Goal: Task Accomplishment & Management: Use online tool/utility

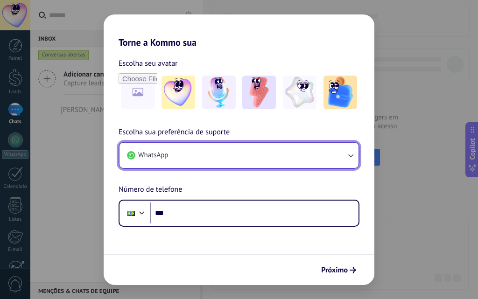
click at [200, 152] on button "WhatsApp" at bounding box center [238, 155] width 239 height 25
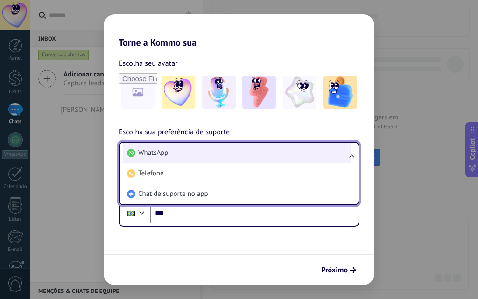
click at [190, 156] on li "WhatsApp" at bounding box center [237, 153] width 228 height 21
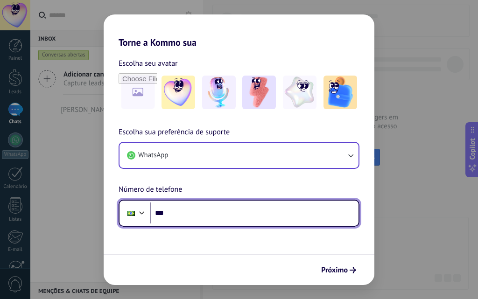
click at [224, 219] on input "***" at bounding box center [254, 213] width 208 height 21
type input "**********"
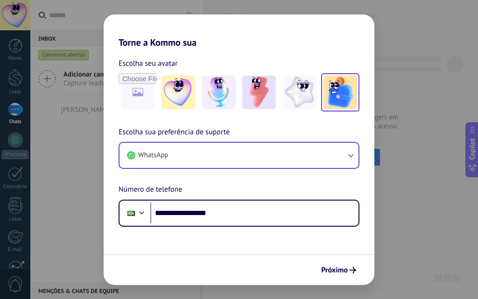
click at [333, 99] on img at bounding box center [340, 93] width 34 height 34
click at [343, 267] on span "Próximo" at bounding box center [334, 270] width 27 height 7
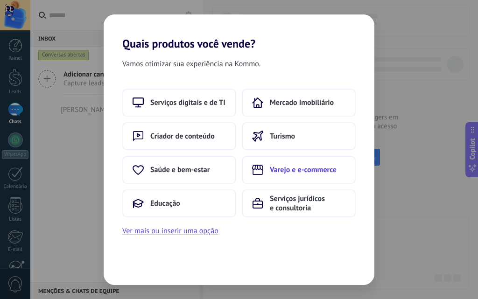
click at [290, 169] on span "Varejo e e-commerce" at bounding box center [303, 169] width 67 height 9
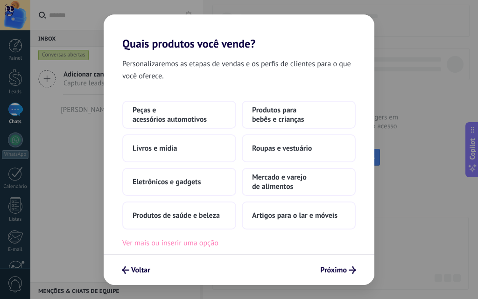
click at [186, 244] on button "Ver mais ou inserir uma opção" at bounding box center [170, 243] width 96 height 12
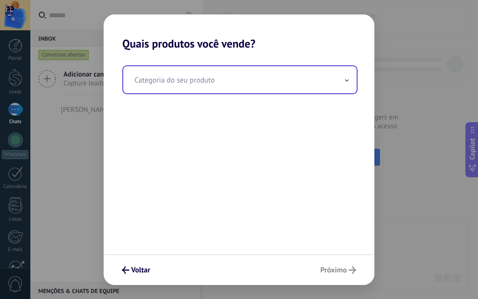
click at [251, 83] on input "text" at bounding box center [239, 79] width 233 height 27
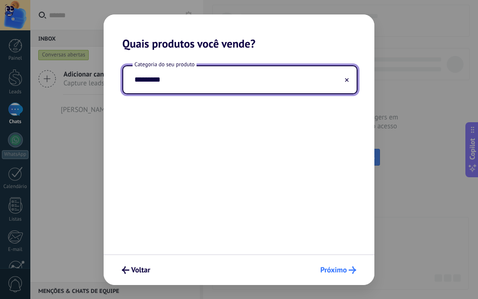
type input "*********"
click at [343, 273] on span "Próximo" at bounding box center [333, 270] width 27 height 7
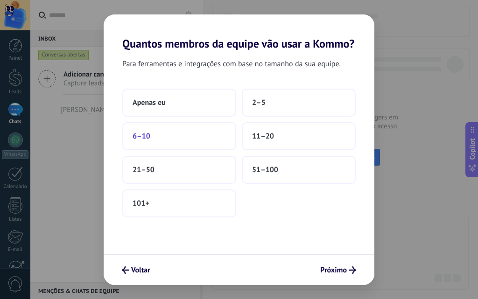
click at [190, 135] on button "6–10" at bounding box center [179, 136] width 114 height 28
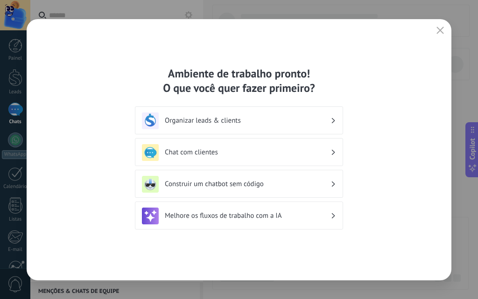
click at [242, 122] on h3 "Organizar leads & clients" at bounding box center [248, 120] width 166 height 9
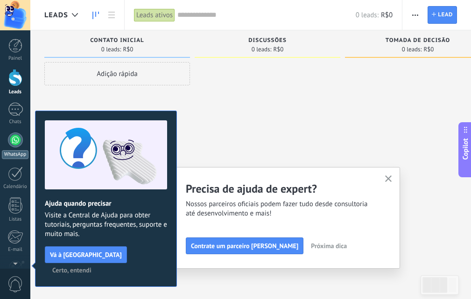
click at [20, 142] on div at bounding box center [15, 140] width 15 height 15
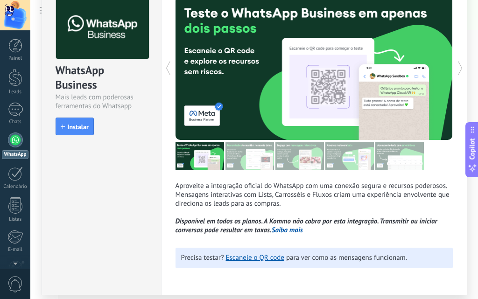
scroll to position [66, 0]
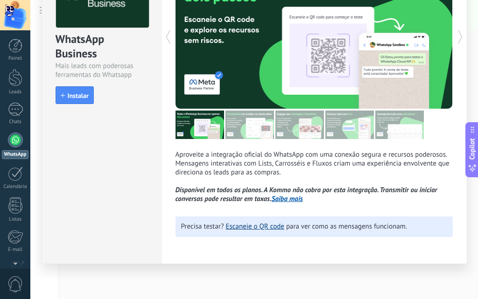
click at [250, 228] on link "Escaneie o QR code" at bounding box center [255, 226] width 58 height 9
